Goal: Information Seeking & Learning: Learn about a topic

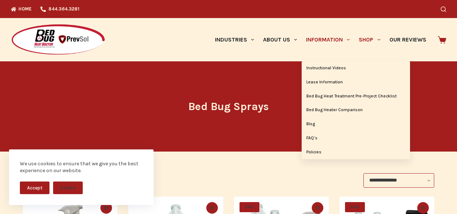
click at [320, 35] on link "Information" at bounding box center [328, 39] width 53 height 43
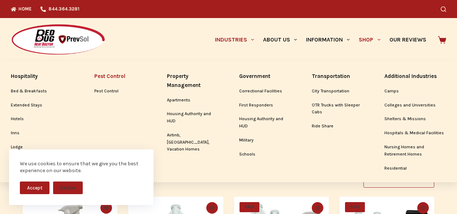
click at [124, 74] on link "Pest Control" at bounding box center [119, 77] width 51 height 16
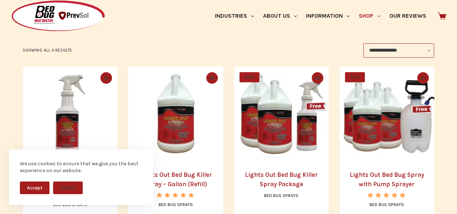
scroll to position [135, 0]
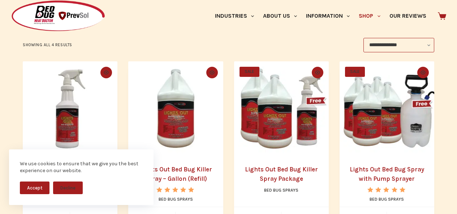
click at [61, 108] on img "Lights Out Bed Bug Killer Spray - 32 oz." at bounding box center [70, 108] width 95 height 95
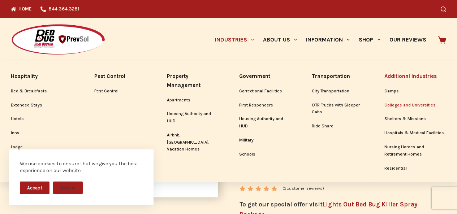
click at [412, 103] on link "Colleges and Universities" at bounding box center [415, 106] width 62 height 14
